Goal: Task Accomplishment & Management: Use online tool/utility

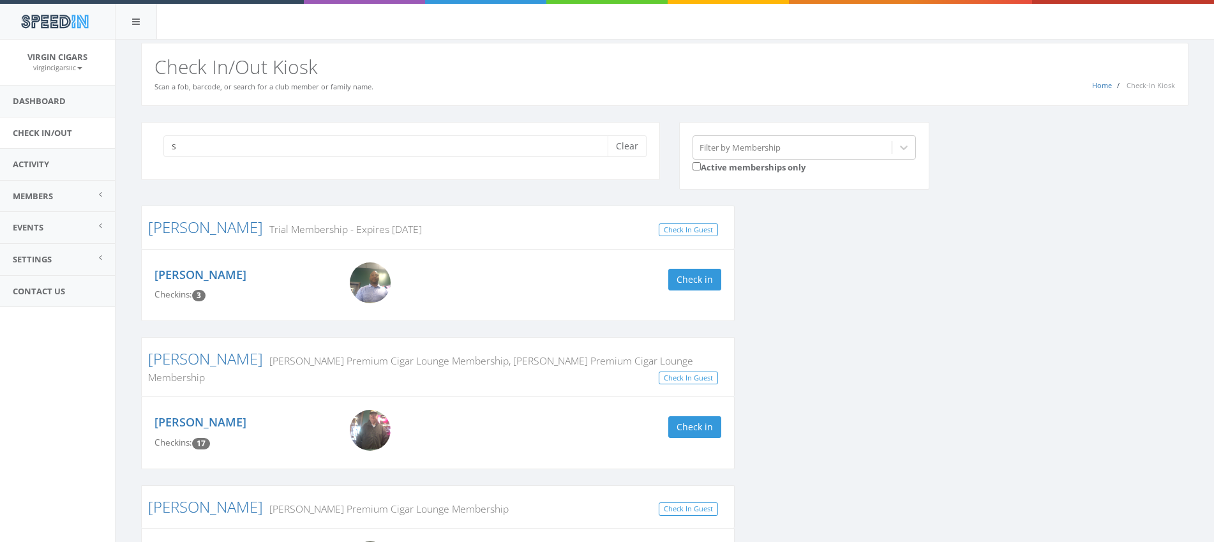
type input "s"
click at [44, 135] on link "Check In/Out" at bounding box center [57, 132] width 115 height 31
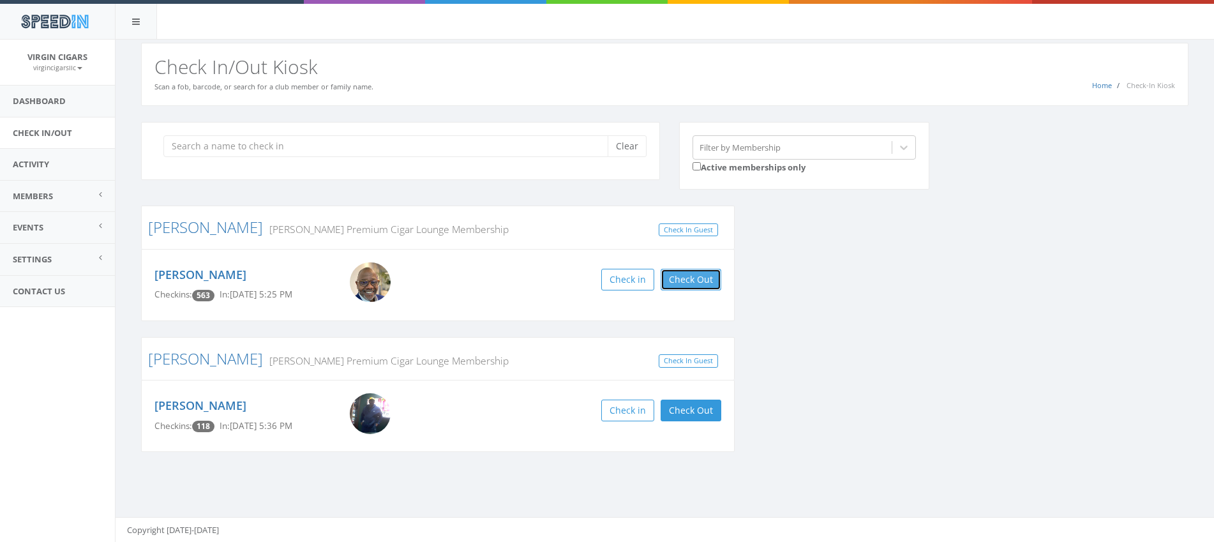
click at [698, 280] on button "Check Out" at bounding box center [690, 280] width 61 height 22
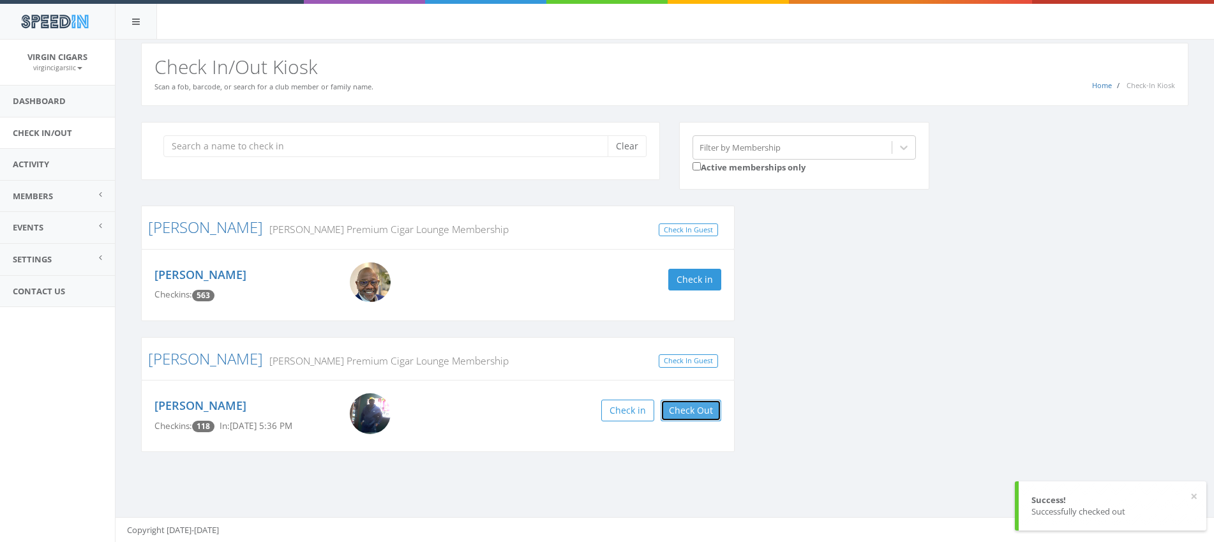
click at [701, 411] on button "Check Out" at bounding box center [690, 410] width 61 height 22
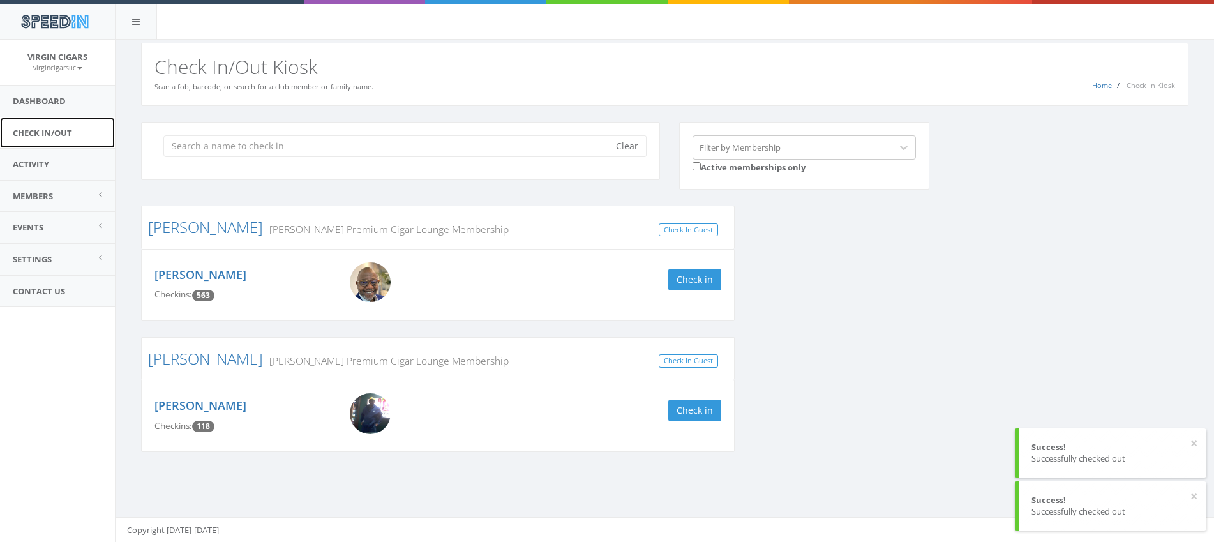
click at [49, 132] on link "Check In/Out" at bounding box center [57, 132] width 115 height 31
